Goal: Task Accomplishment & Management: Use online tool/utility

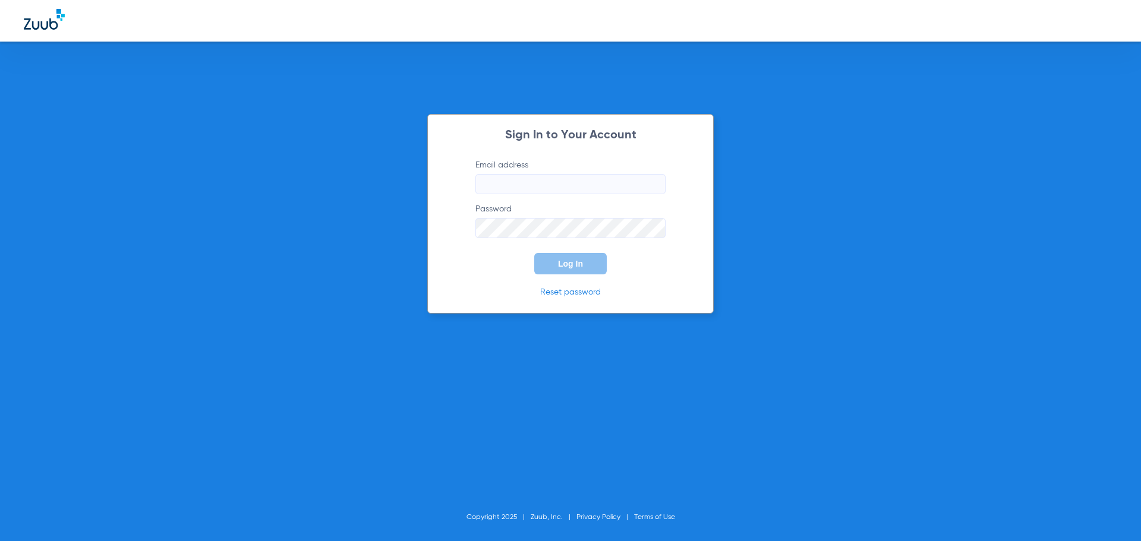
click at [510, 182] on input "Email address" at bounding box center [570, 184] width 190 height 20
click at [583, 184] on input "timothysover24" at bounding box center [570, 184] width 190 height 20
type input "[EMAIL_ADDRESS][DOMAIN_NAME]"
click at [534, 253] on button "Log In" at bounding box center [570, 263] width 73 height 21
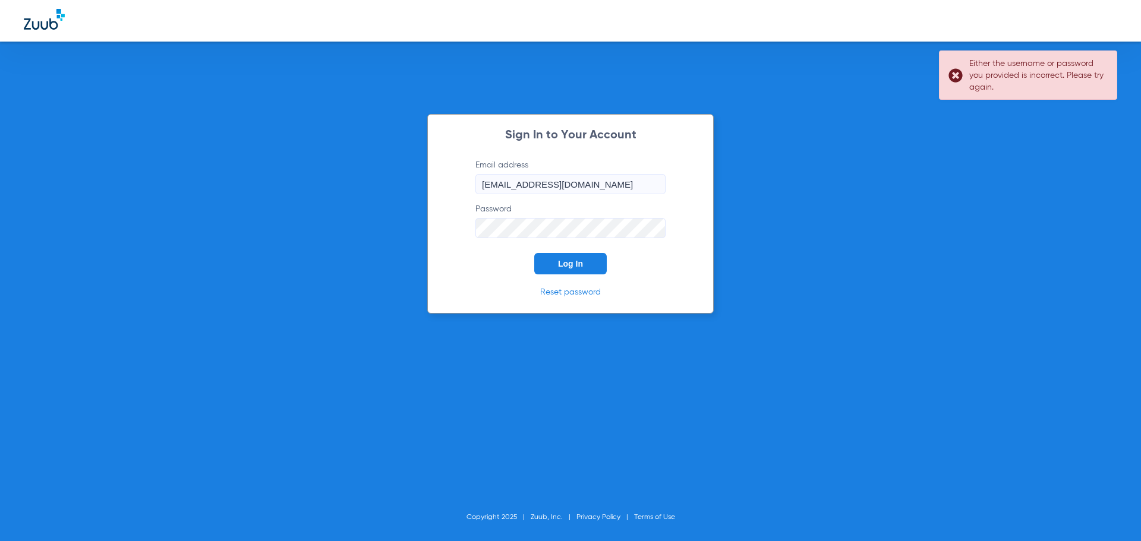
click at [552, 220] on label "Password" at bounding box center [570, 220] width 190 height 35
drag, startPoint x: 553, startPoint y: 218, endPoint x: 249, endPoint y: 194, distance: 304.6
click at [265, 231] on div "Sign In to Your Account Email address [EMAIL_ADDRESS][DOMAIN_NAME] Password Log…" at bounding box center [570, 270] width 1141 height 541
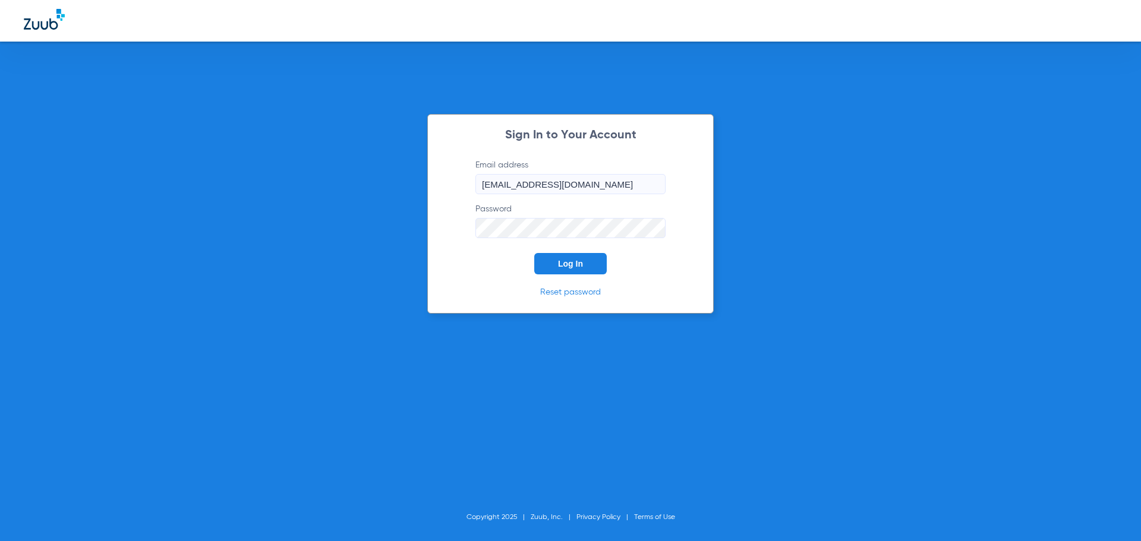
click at [534, 253] on button "Log In" at bounding box center [570, 263] width 73 height 21
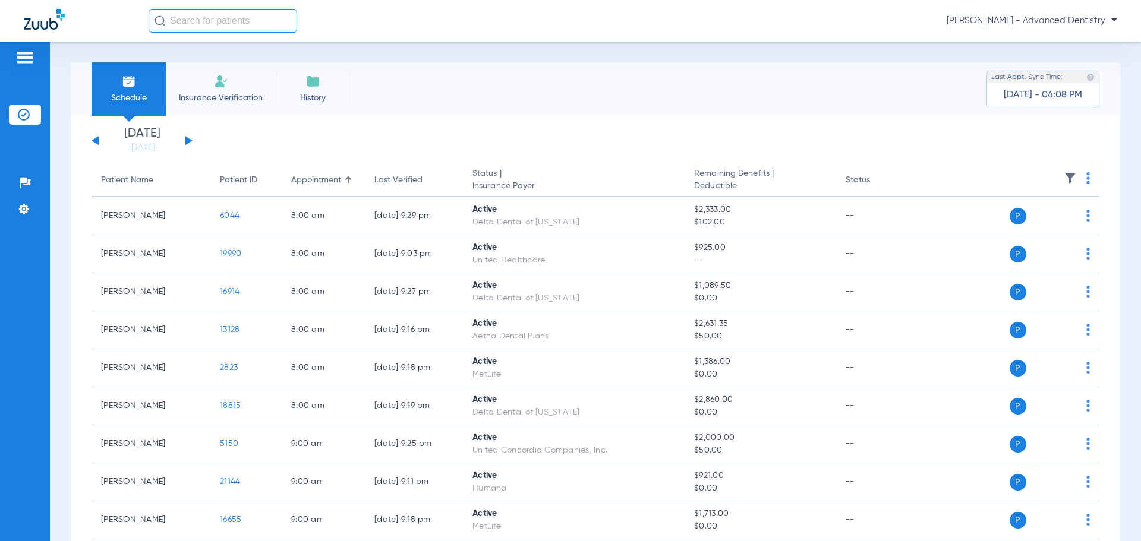
click at [217, 102] on li "Insurance Verification" at bounding box center [221, 88] width 110 height 53
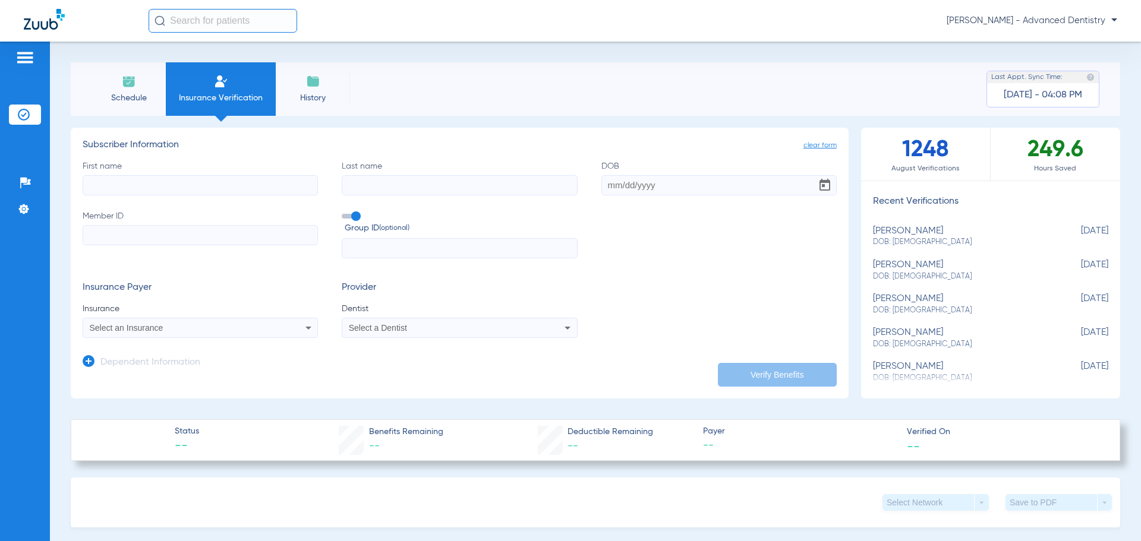
click at [327, 86] on li "History" at bounding box center [313, 88] width 74 height 53
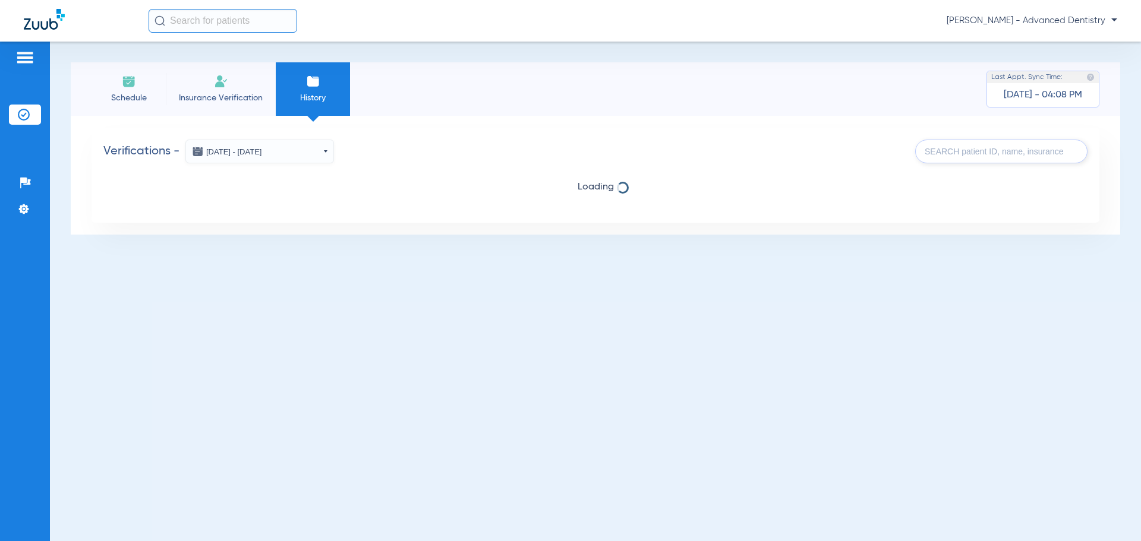
click at [122, 84] on img at bounding box center [129, 81] width 14 height 14
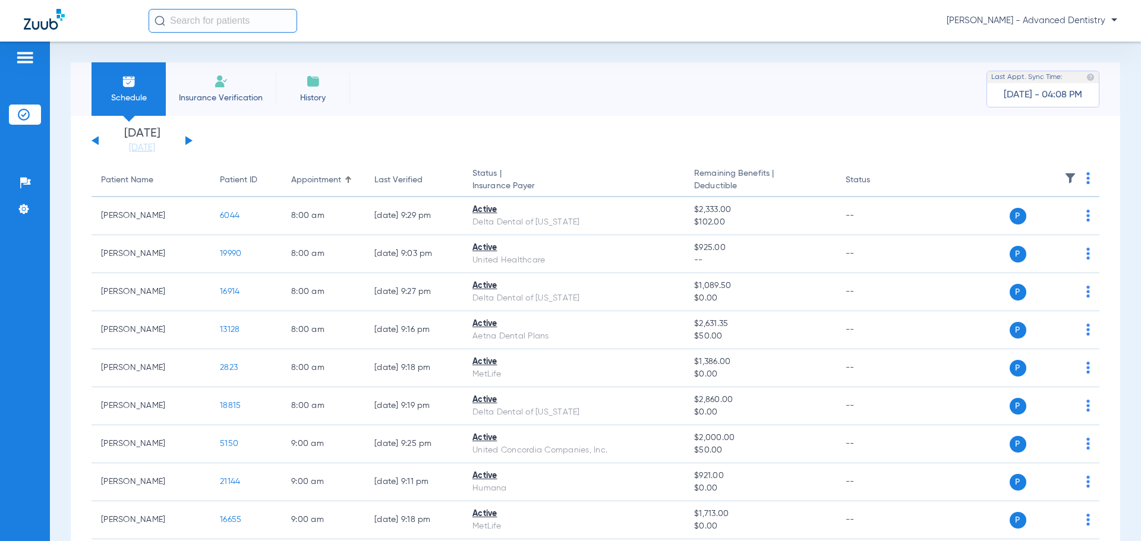
click at [186, 135] on div "[DATE] [DATE] [DATE] [DATE] [DATE] [DATE] [DATE] [DATE] [DATE] [DATE] [DATE] [D…" at bounding box center [142, 141] width 101 height 26
click at [187, 139] on button at bounding box center [188, 140] width 7 height 9
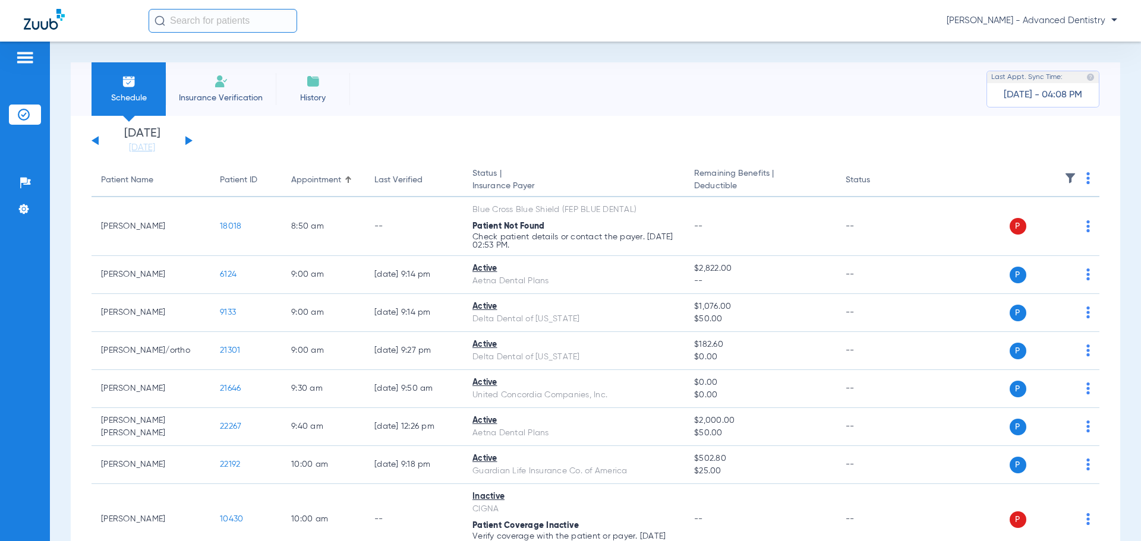
click at [187, 139] on button at bounding box center [188, 140] width 7 height 9
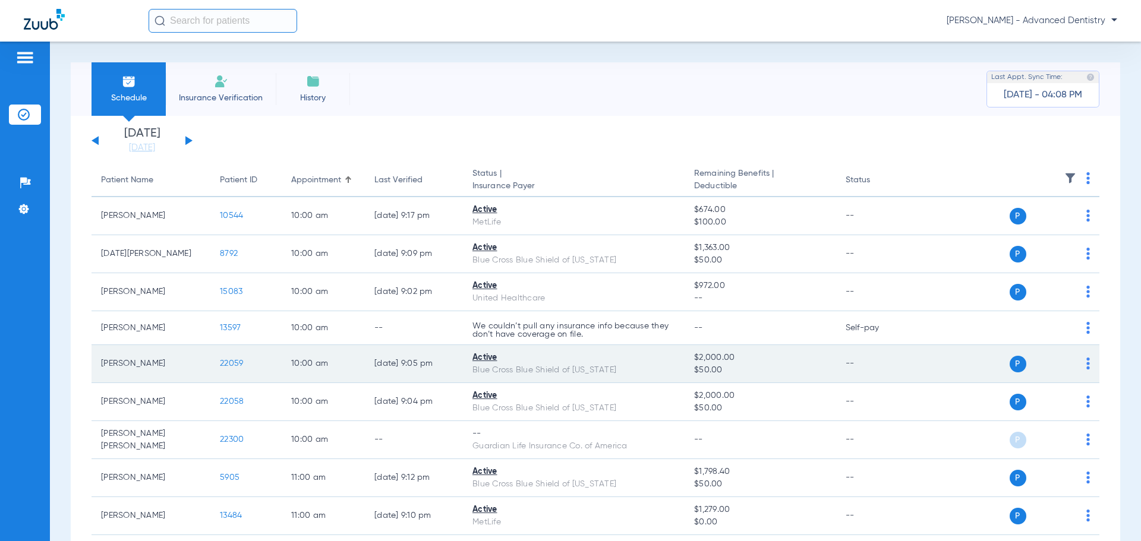
drag, startPoint x: 224, startPoint y: 320, endPoint x: 264, endPoint y: 359, distance: 55.9
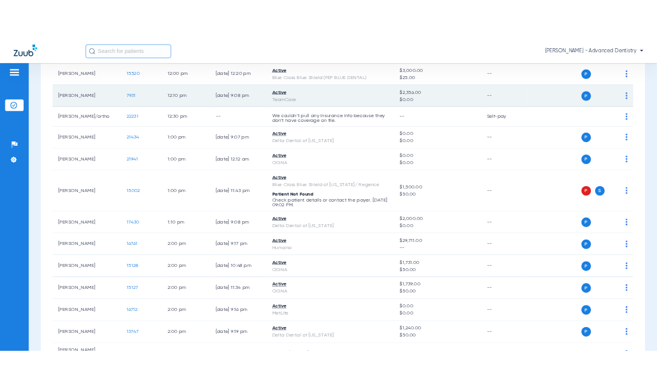
scroll to position [951, 0]
